Goal: Task Accomplishment & Management: Manage account settings

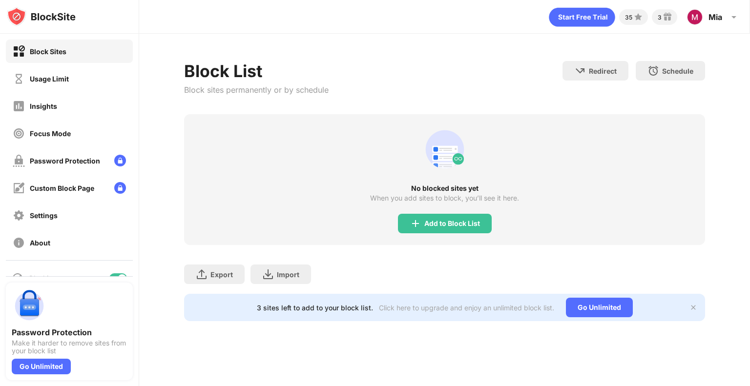
click at [31, 60] on div "Block Sites" at bounding box center [69, 51] width 127 height 23
click at [43, 79] on div "Usage Limit" at bounding box center [49, 79] width 39 height 8
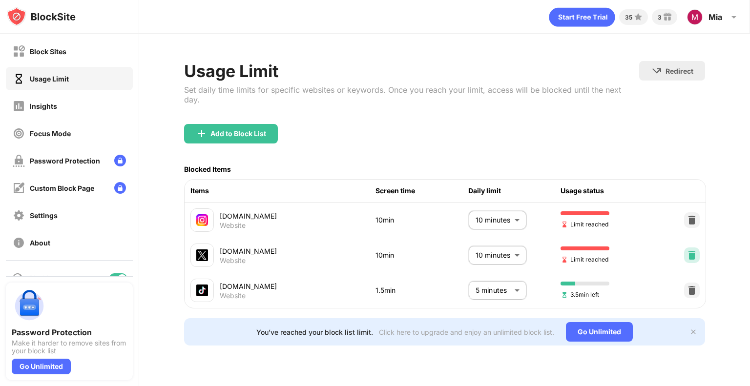
click at [692, 250] on img at bounding box center [692, 255] width 10 height 10
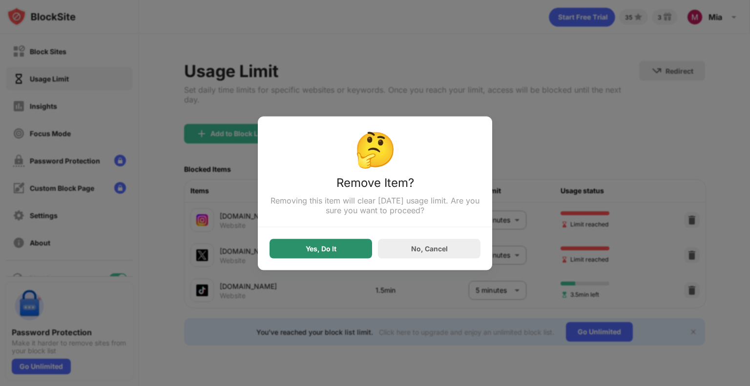
click at [344, 246] on div "Yes, Do It" at bounding box center [320, 249] width 102 height 20
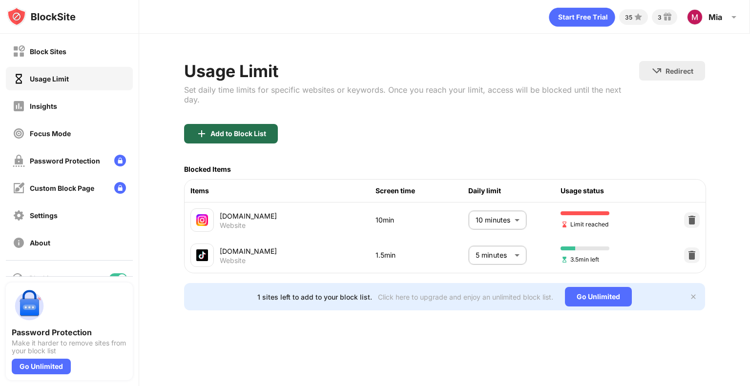
click at [250, 130] on div "Add to Block List" at bounding box center [238, 134] width 56 height 8
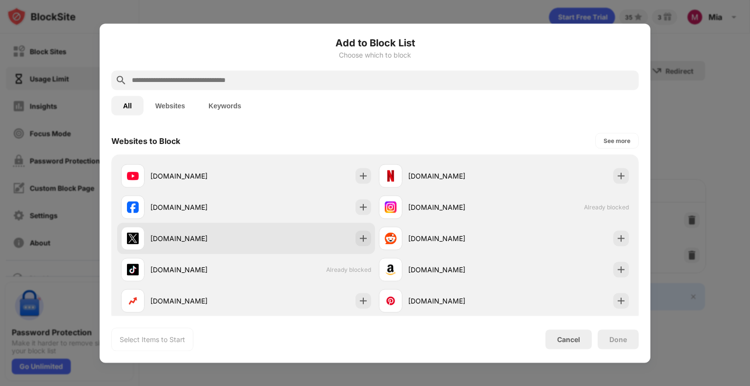
click at [202, 233] on div "[DOMAIN_NAME]" at bounding box center [198, 238] width 96 height 10
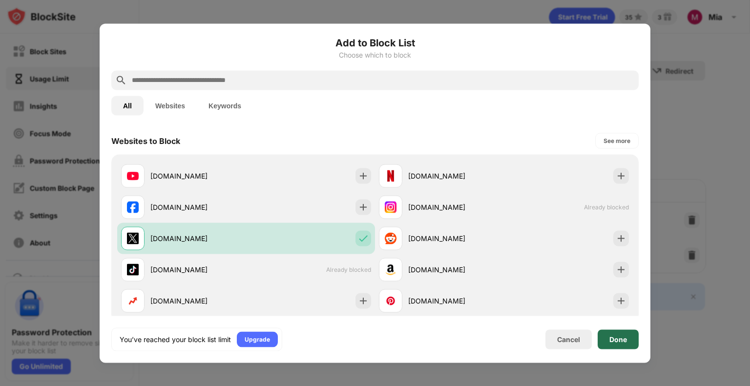
click at [615, 347] on div "Done" at bounding box center [617, 339] width 41 height 20
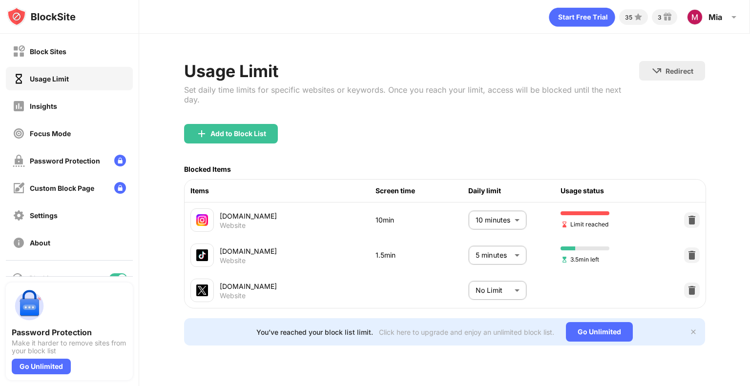
click at [502, 279] on body "Block Sites Usage Limit Insights Focus Mode Password Protection Custom Block Pa…" at bounding box center [375, 193] width 750 height 386
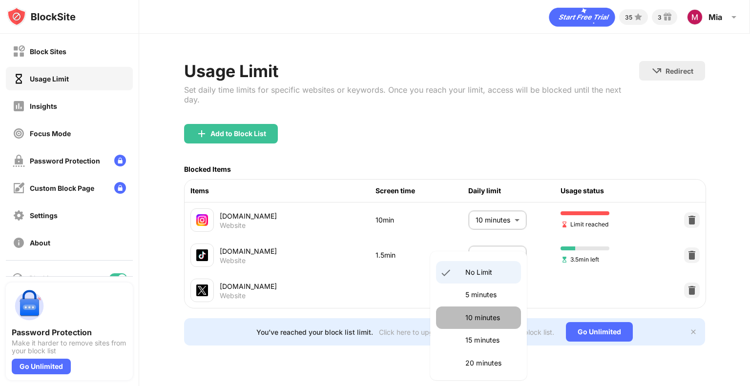
click at [492, 314] on p "10 minutes" at bounding box center [490, 317] width 50 height 11
type input "**"
